Goal: Task Accomplishment & Management: Use online tool/utility

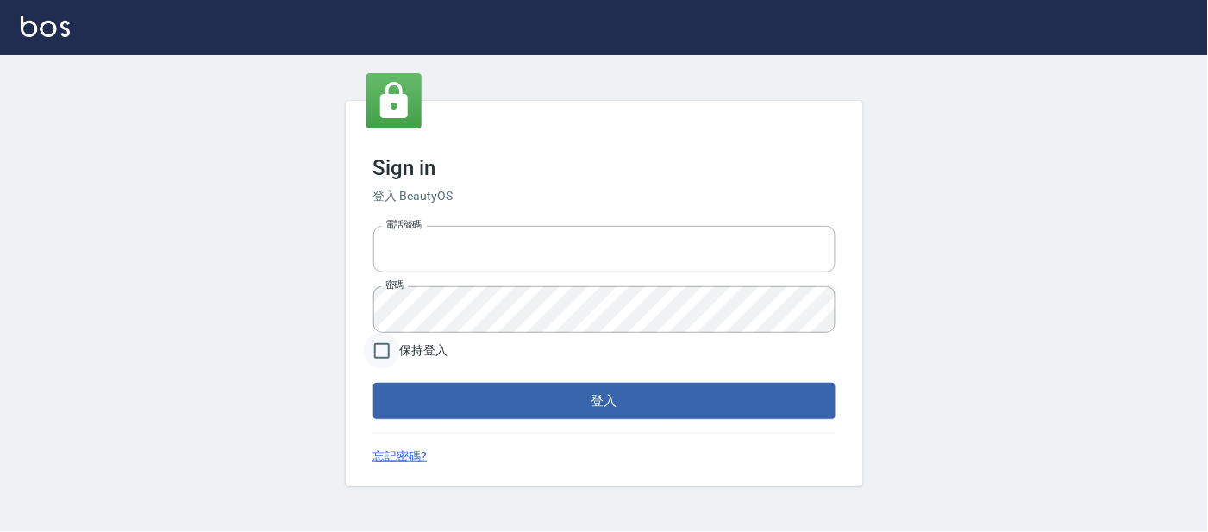
type input "25866822"
click at [382, 353] on input "保持登入" at bounding box center [382, 351] width 36 height 36
checkbox input "true"
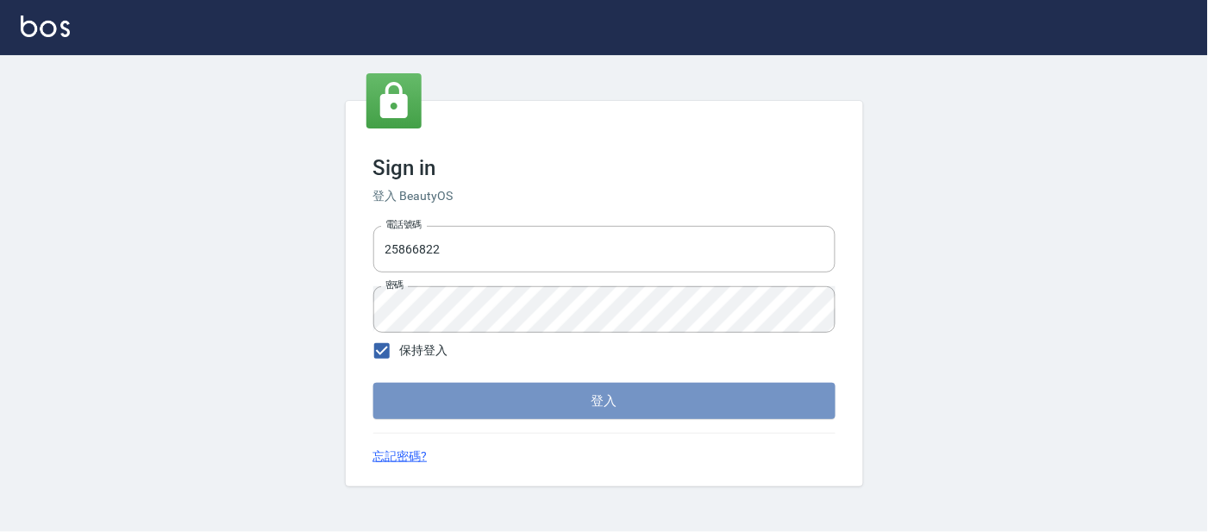
click at [603, 401] on button "登入" at bounding box center [604, 401] width 462 height 36
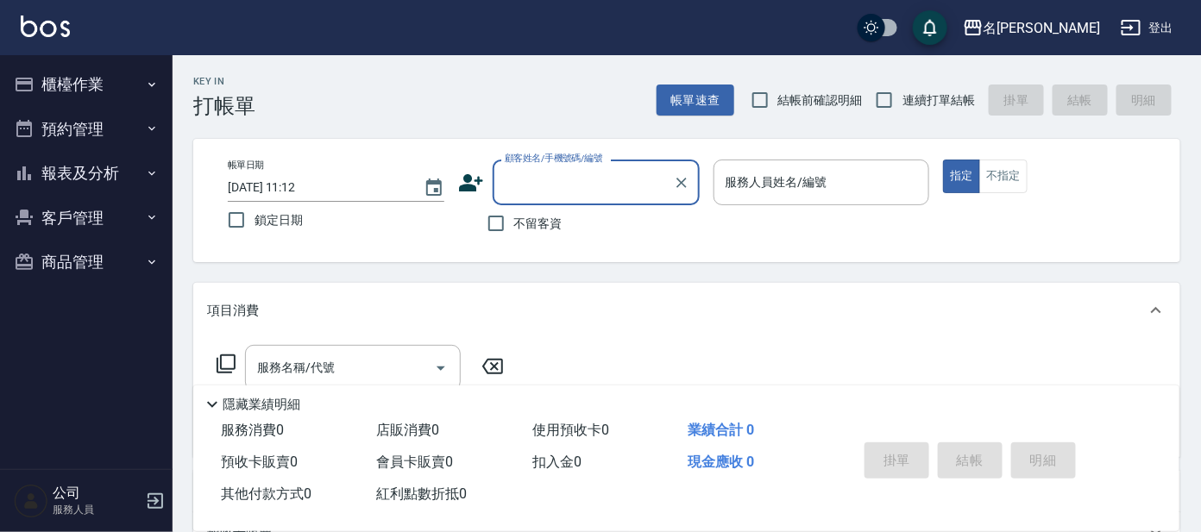
click at [111, 79] on button "櫃檯作業" at bounding box center [86, 84] width 159 height 45
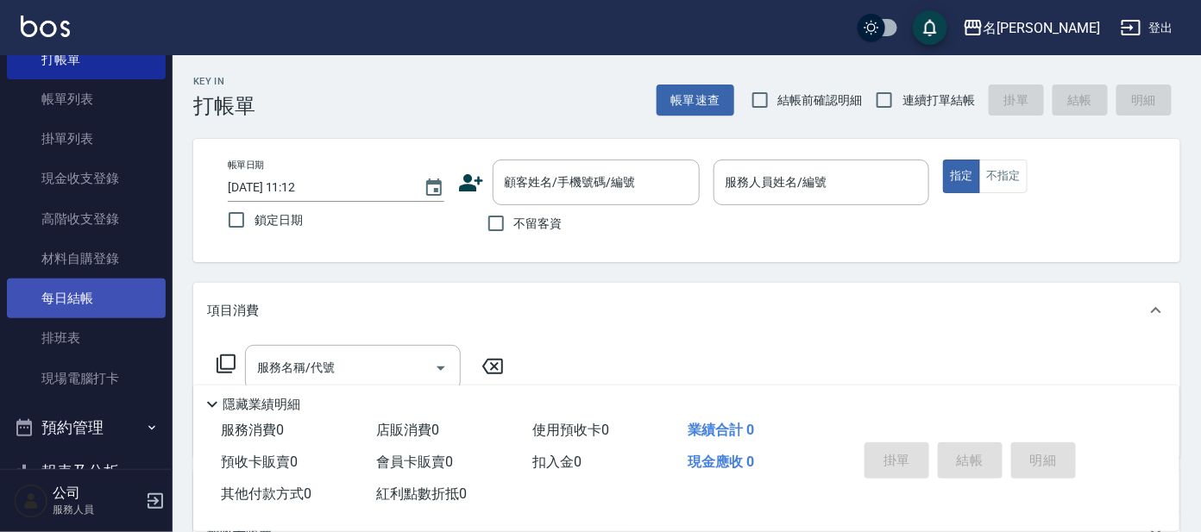
scroll to position [107, 0]
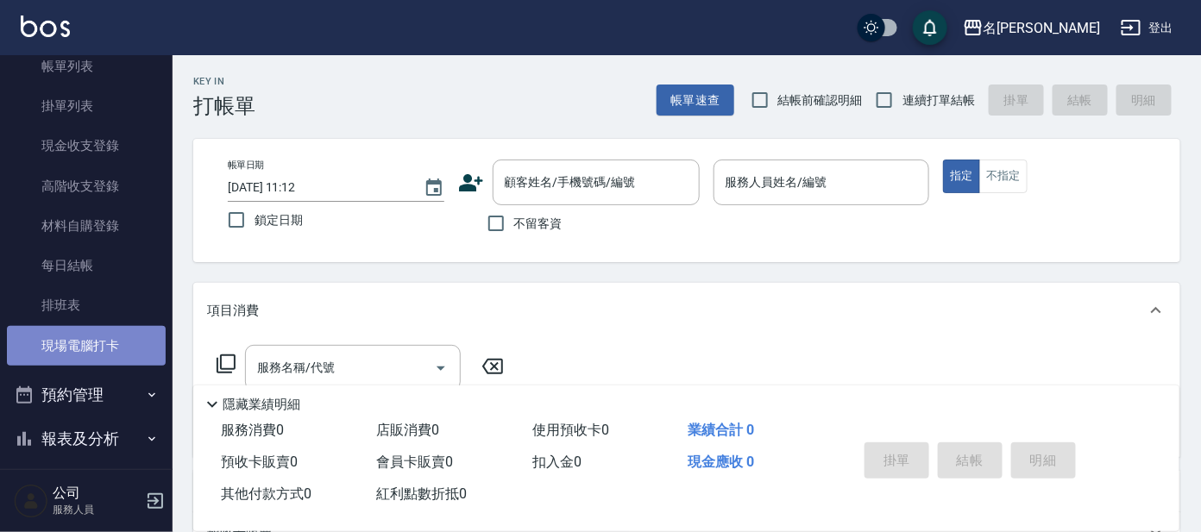
click at [97, 345] on link "現場電腦打卡" at bounding box center [86, 346] width 159 height 40
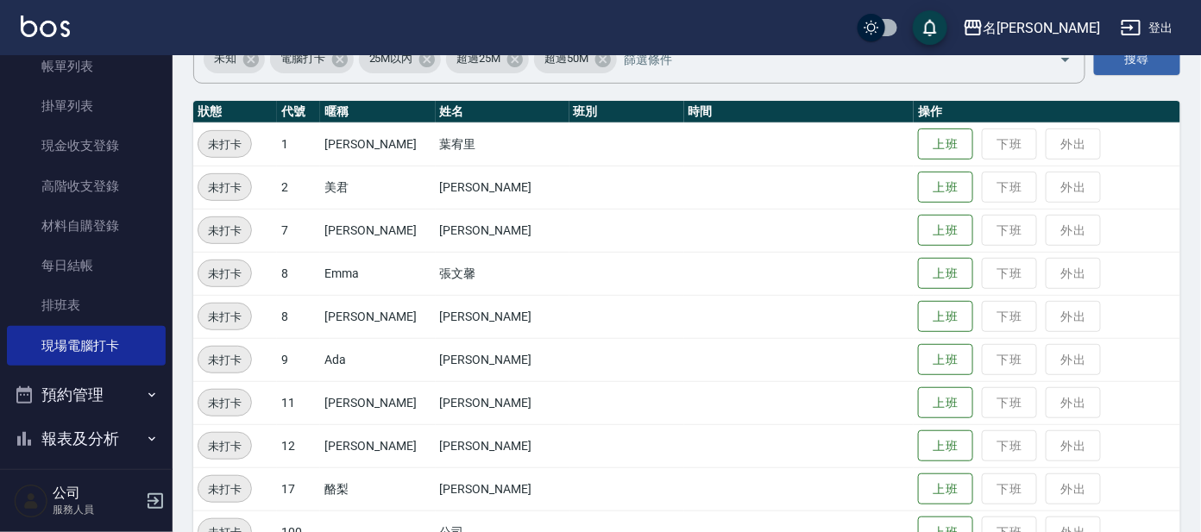
scroll to position [25, 0]
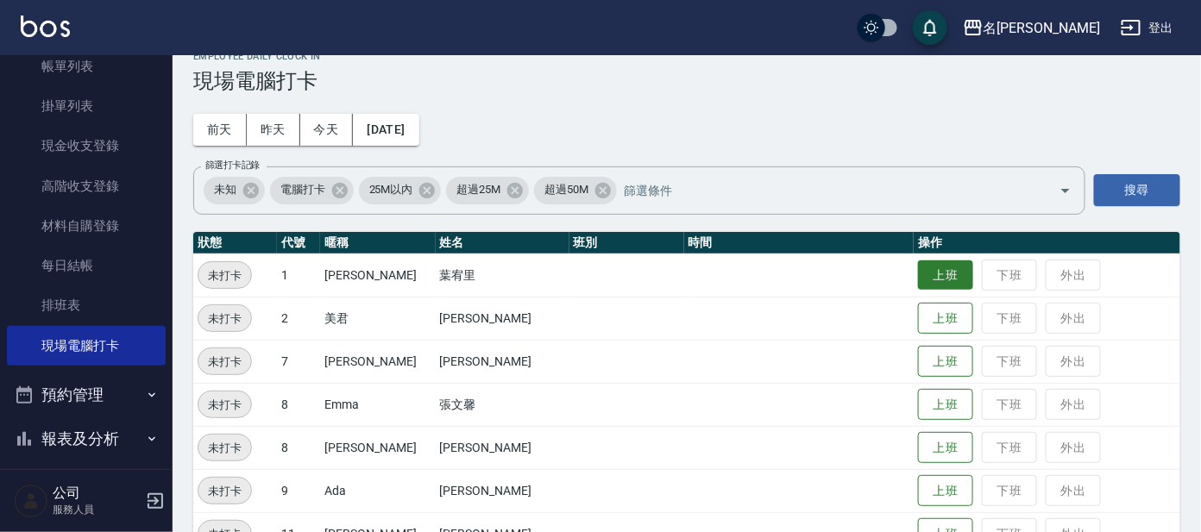
click at [918, 279] on button "上班" at bounding box center [945, 275] width 55 height 30
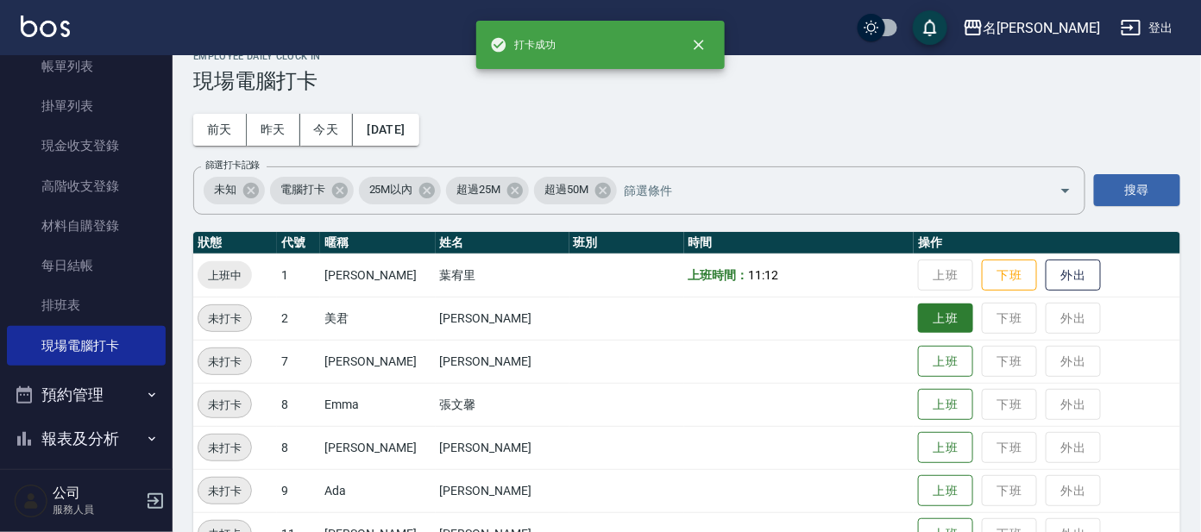
click at [918, 318] on button "上班" at bounding box center [945, 319] width 55 height 30
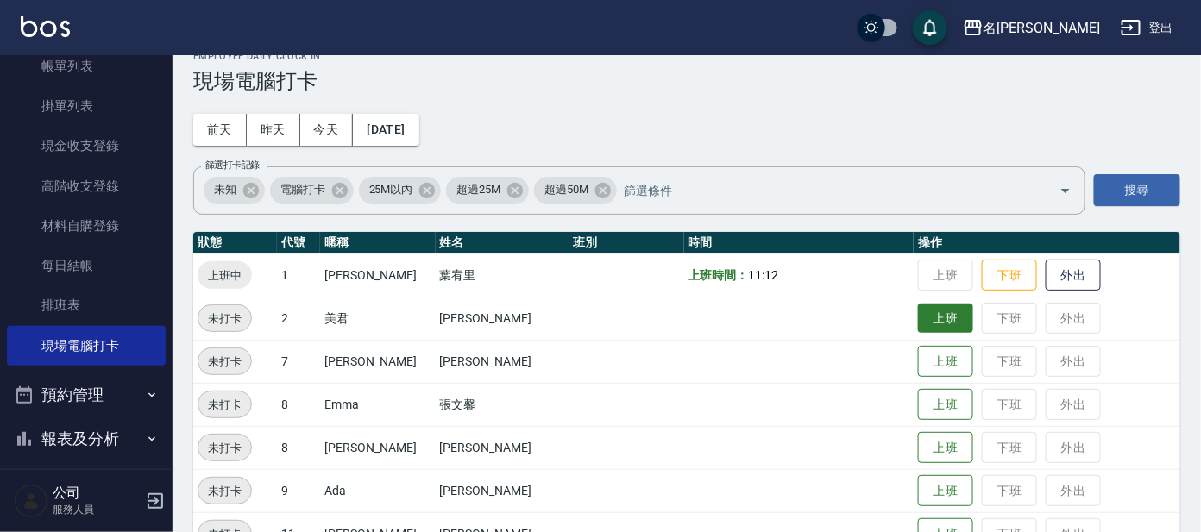
click at [925, 314] on button "上班" at bounding box center [945, 319] width 55 height 30
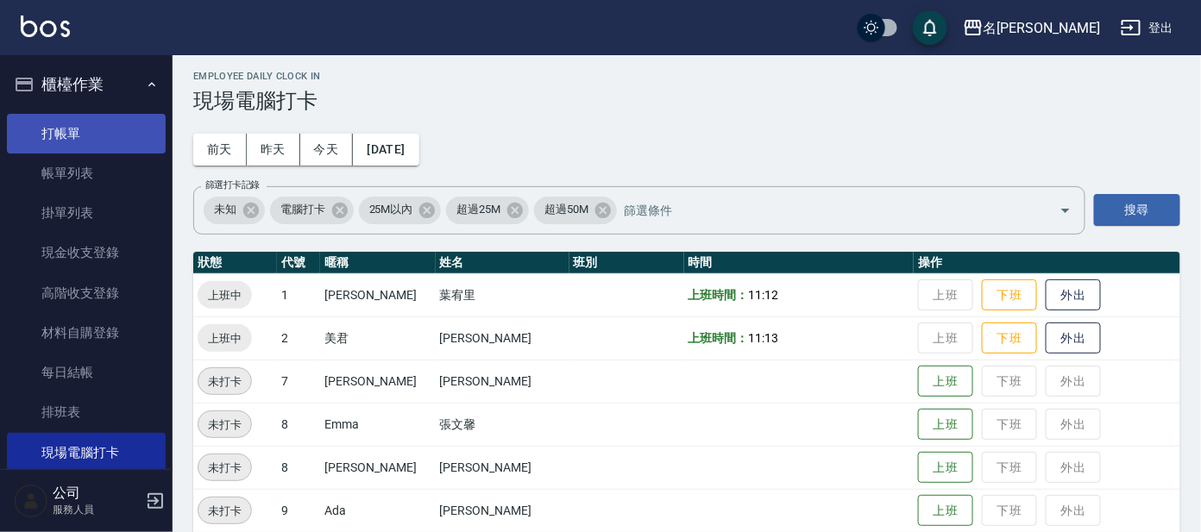
scroll to position [0, 0]
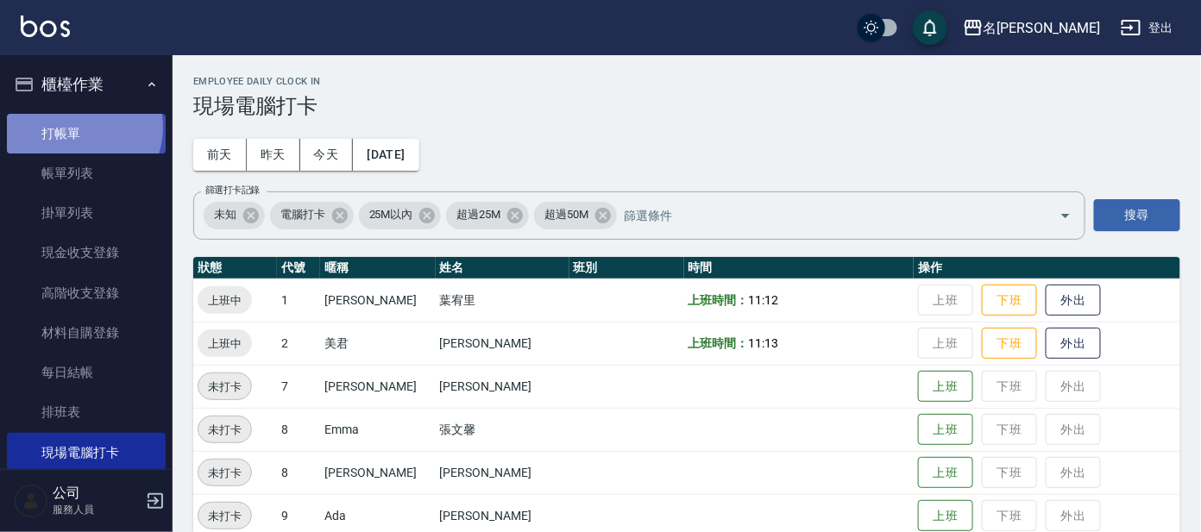
click at [79, 127] on link "打帳單" at bounding box center [86, 134] width 159 height 40
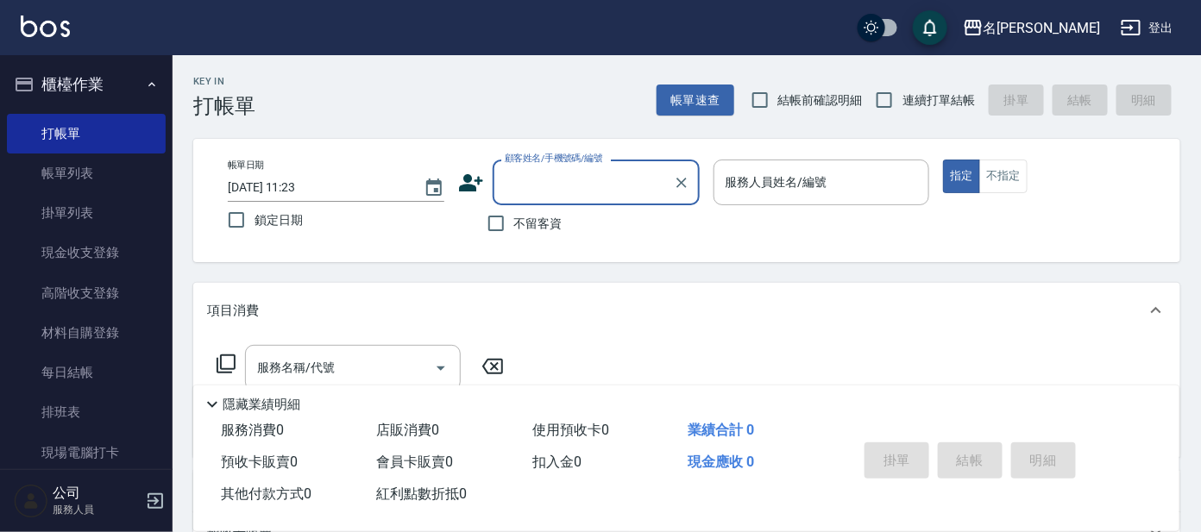
click at [569, 192] on input "顧客姓名/手機號碼/編號" at bounding box center [583, 182] width 166 height 30
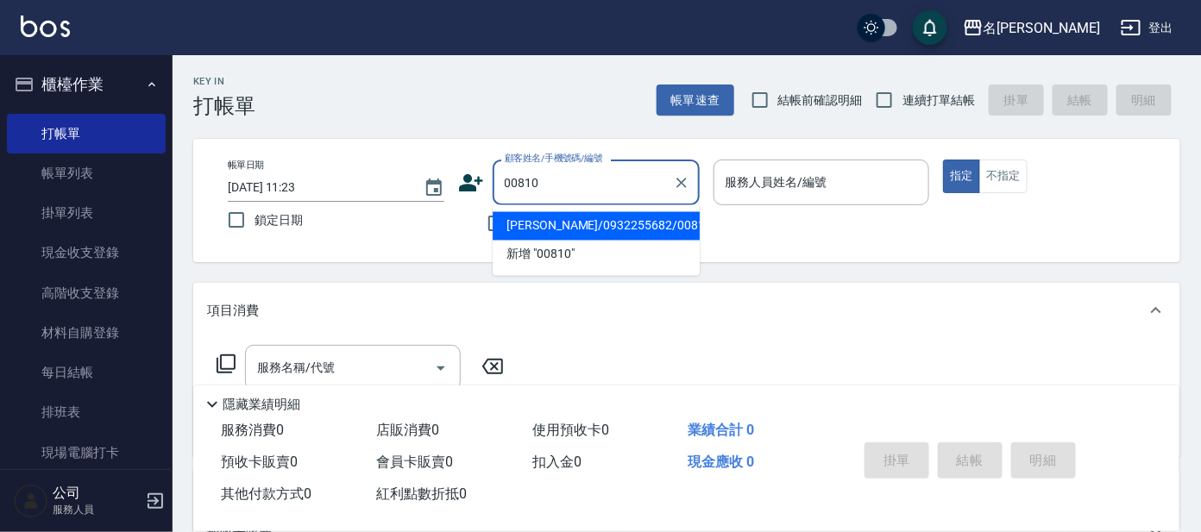
type input "[PERSON_NAME]/0932255682/00810"
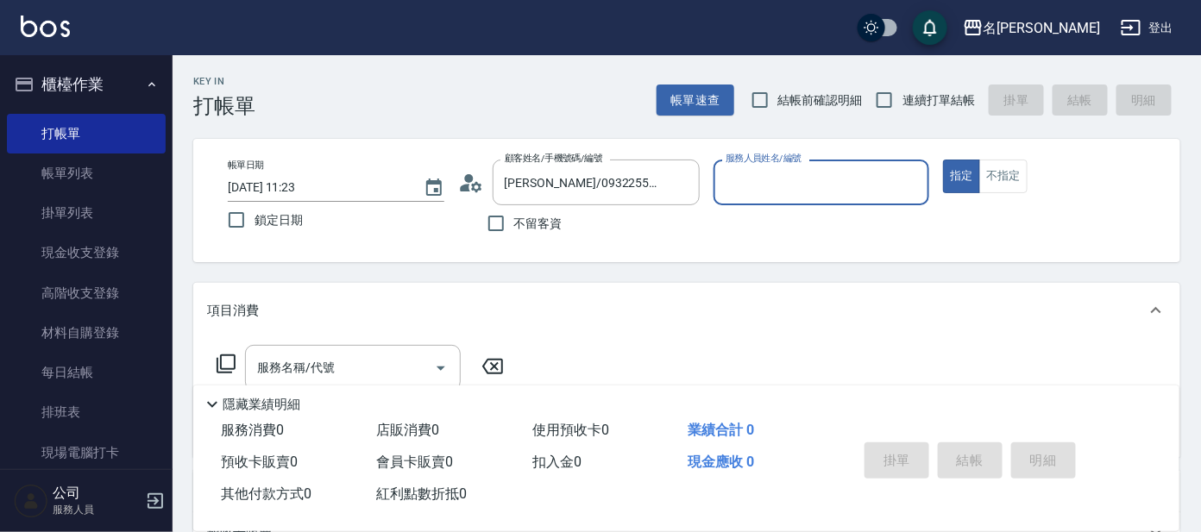
click at [791, 208] on p at bounding box center [821, 214] width 216 height 18
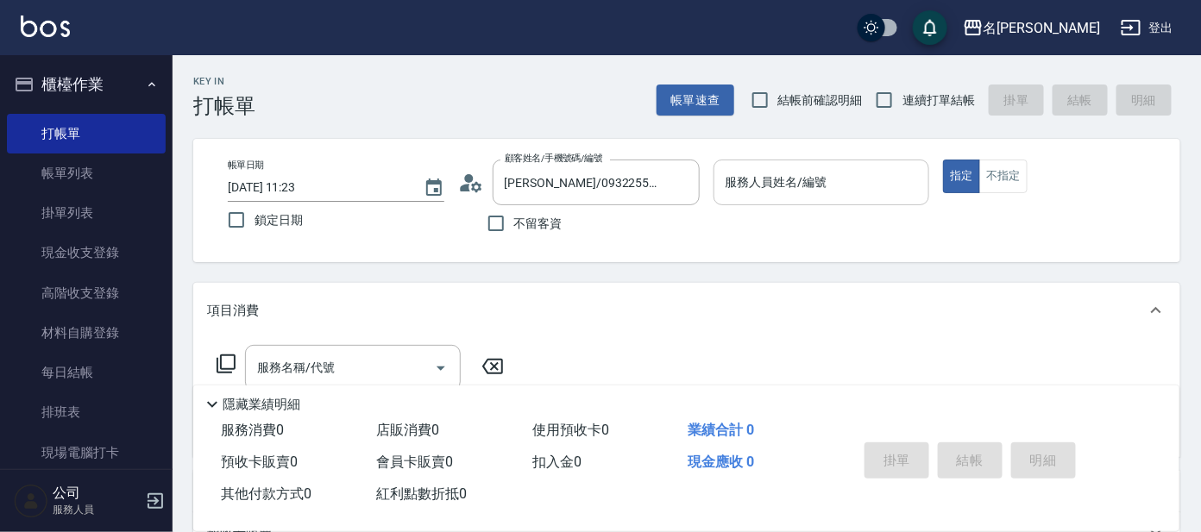
click at [812, 183] on input "服務人員姓名/編號" at bounding box center [821, 182] width 201 height 30
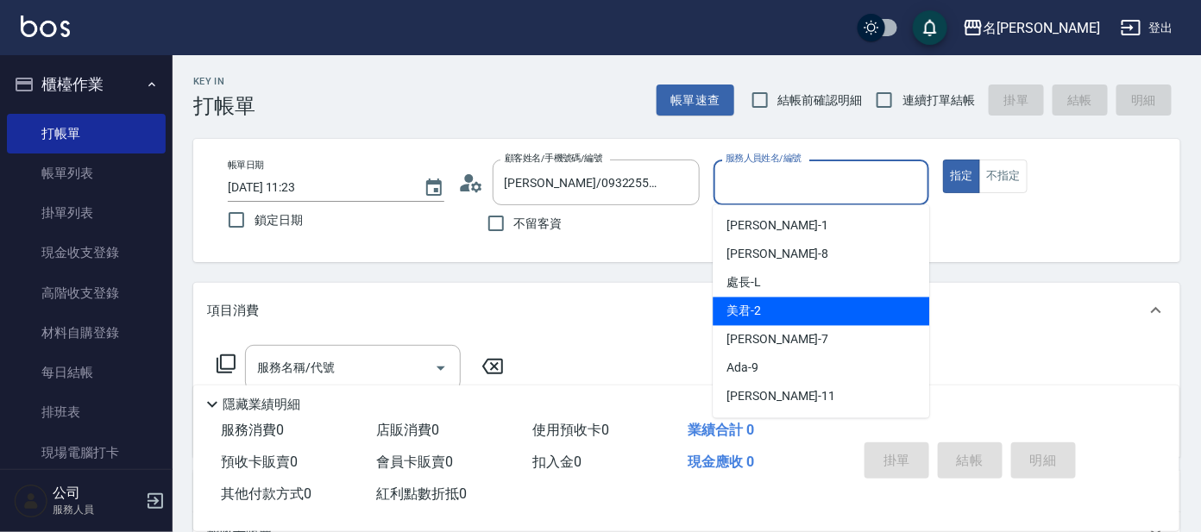
click at [841, 321] on div "美君 -2" at bounding box center [820, 312] width 216 height 28
type input "美君-2"
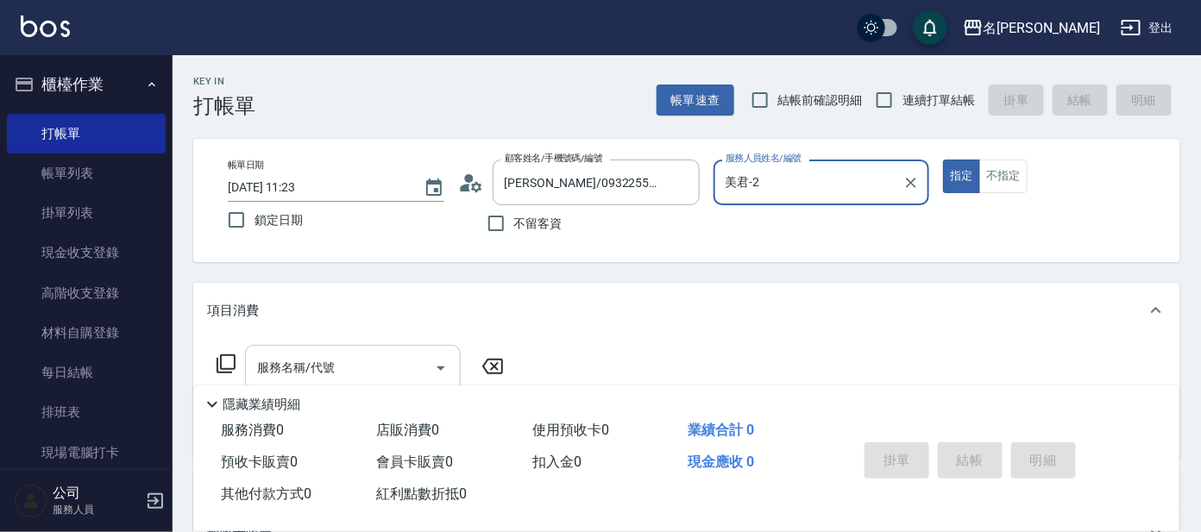
click at [367, 379] on input "服務名稱/代號" at bounding box center [340, 368] width 174 height 30
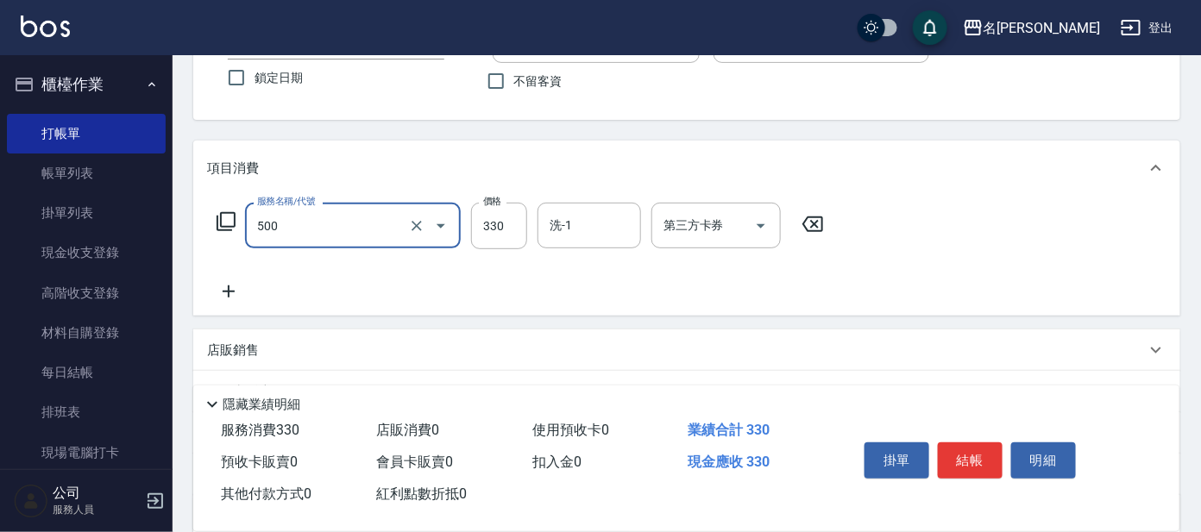
scroll to position [308, 0]
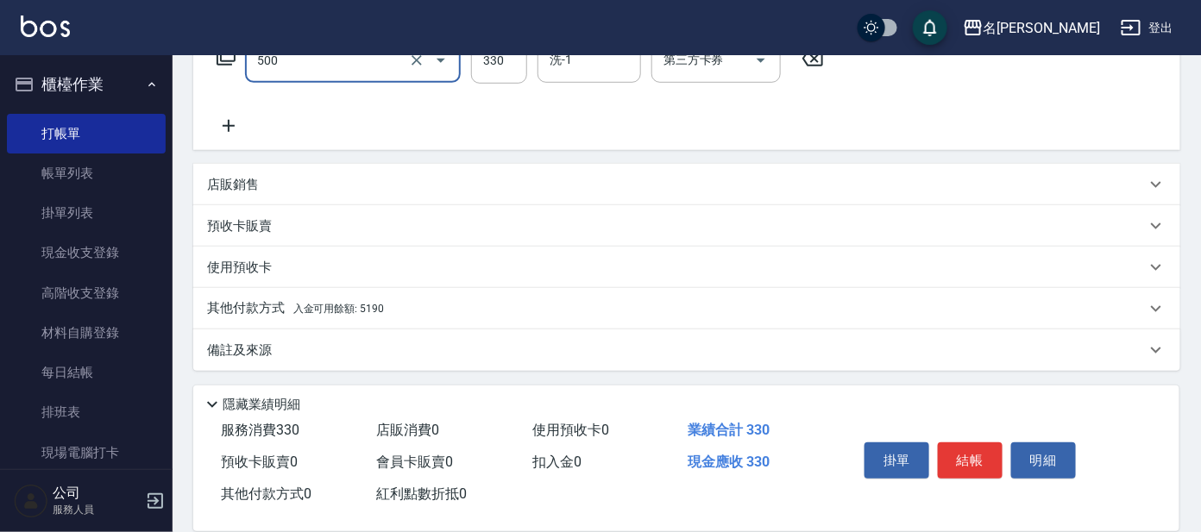
type input "高階洗髮(500)"
click at [369, 317] on div "其他付款方式 入金可用餘額: 5190" at bounding box center [686, 308] width 987 height 41
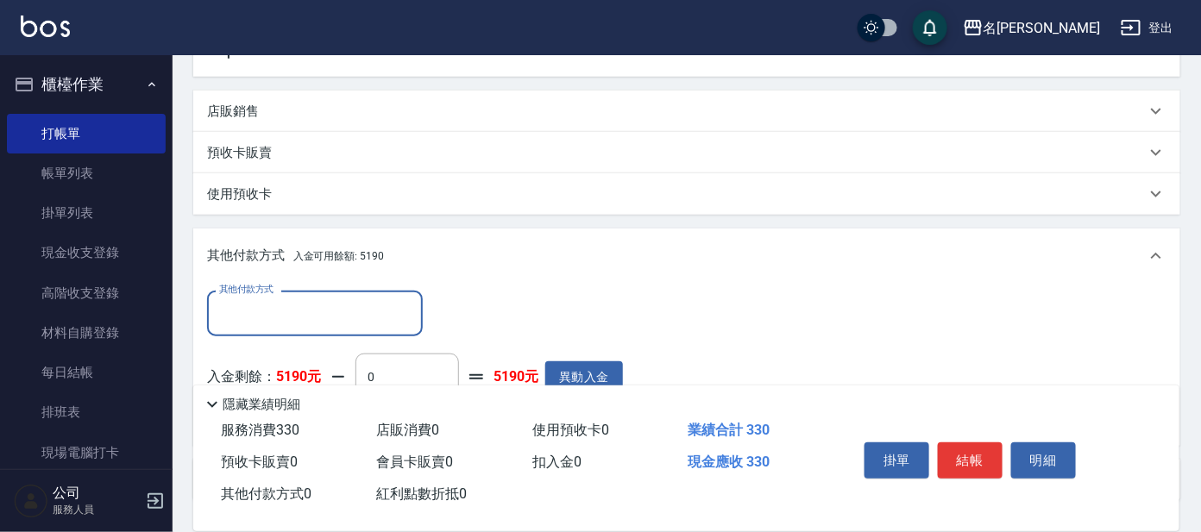
scroll to position [510, 0]
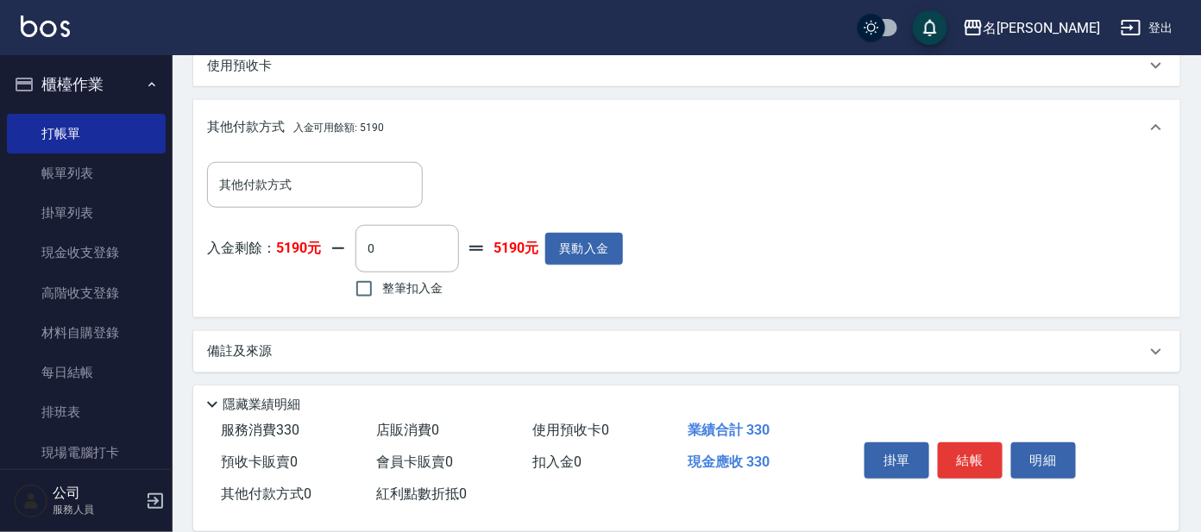
click at [420, 285] on span "整筆扣入金" at bounding box center [412, 288] width 60 height 18
click at [382, 285] on input "整筆扣入金" at bounding box center [364, 289] width 36 height 36
checkbox input "true"
type input "330"
click at [980, 446] on button "結帳" at bounding box center [970, 460] width 65 height 36
